Goal: Information Seeking & Learning: Check status

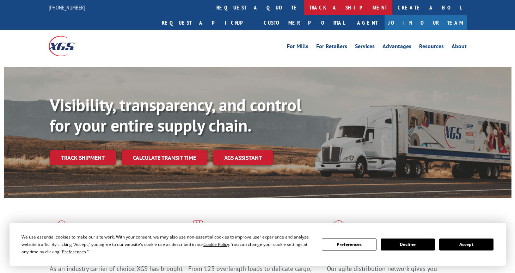
click at [304, 6] on link "track a shipment" at bounding box center [348, 7] width 88 height 15
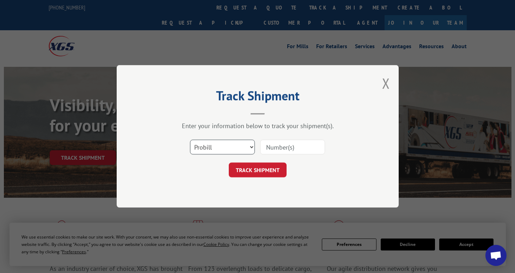
click at [250, 147] on select "Select category... Probill BOL PO" at bounding box center [222, 147] width 65 height 15
select select "bol"
click at [190, 140] on select "Select category... Probill BOL PO" at bounding box center [222, 147] width 65 height 15
click at [273, 147] on input at bounding box center [292, 147] width 65 height 15
paste input "50865125"
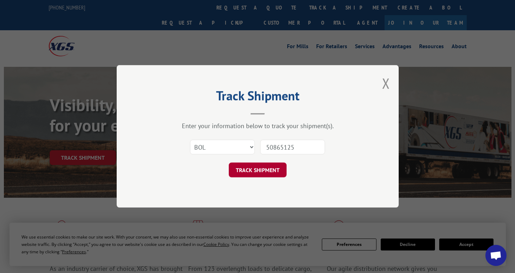
type input "50865125"
click at [266, 172] on button "TRACK SHIPMENT" at bounding box center [258, 170] width 58 height 15
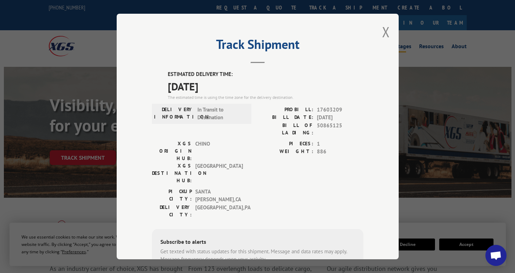
click at [383, 31] on button "Close modal" at bounding box center [386, 32] width 8 height 19
